Goal: Book appointment/travel/reservation

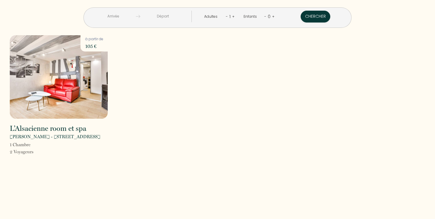
click at [136, 21] on input "text" at bounding box center [113, 17] width 45 height 12
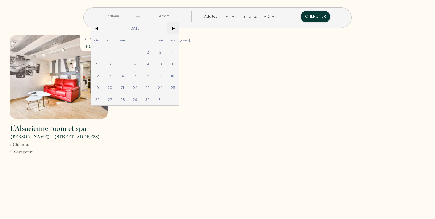
click at [179, 26] on span ">" at bounding box center [173, 28] width 13 height 12
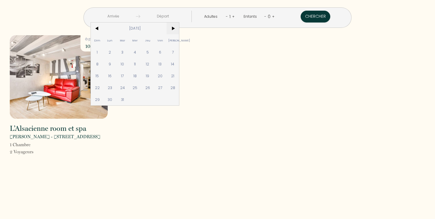
click at [179, 26] on span ">" at bounding box center [173, 28] width 13 height 12
click at [179, 23] on span ">" at bounding box center [173, 28] width 13 height 12
click at [179, 63] on span "9" at bounding box center [173, 64] width 13 height 12
type input "[PERSON_NAME] 09 Mai 2026"
type input "Dim 10 Mai 2026"
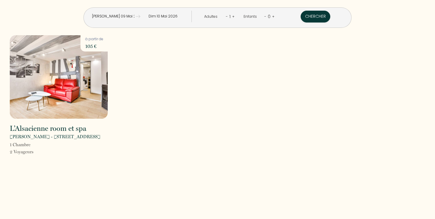
click at [185, 15] on input "Dim 10 Mai 2026" at bounding box center [162, 17] width 45 height 12
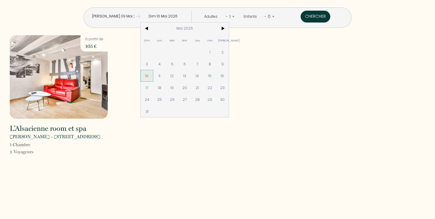
click at [153, 75] on span "10" at bounding box center [147, 76] width 13 height 12
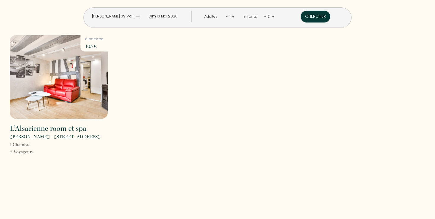
click at [218, 17] on div "Adultes" at bounding box center [211, 17] width 15 height 6
click at [232, 15] on link "+" at bounding box center [233, 17] width 3 height 6
click at [301, 15] on button "Chercher" at bounding box center [316, 17] width 30 height 12
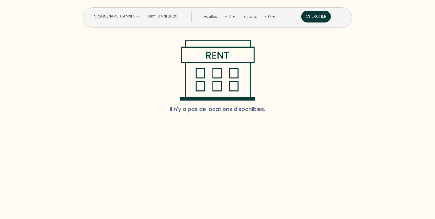
click at [301, 20] on button "Chercher" at bounding box center [316, 17] width 30 height 12
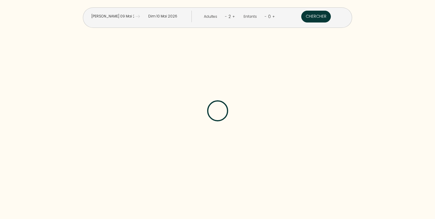
click at [301, 20] on button "Chercher" at bounding box center [316, 17] width 30 height 12
